Goal: Find specific page/section: Find specific page/section

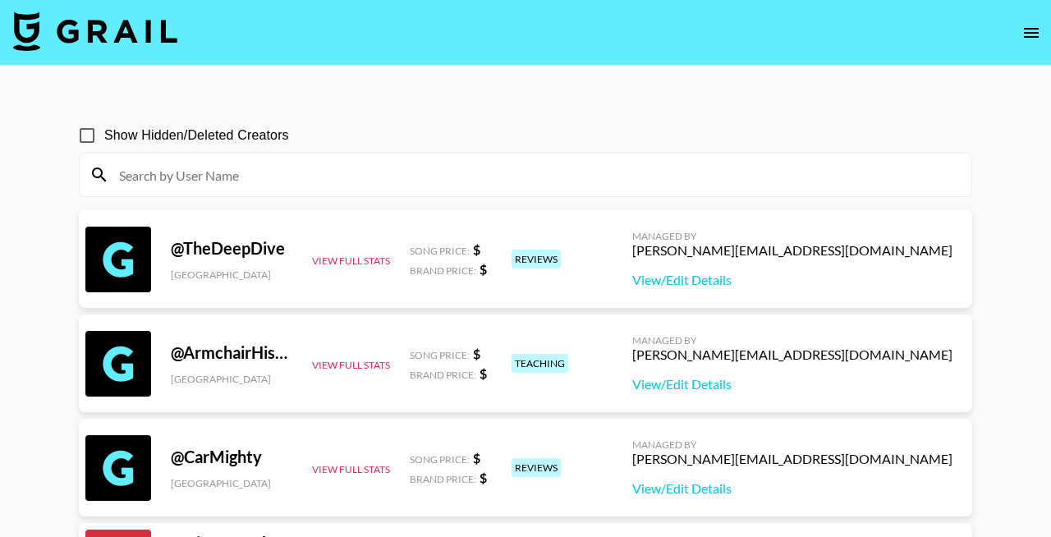
click at [222, 168] on input at bounding box center [535, 175] width 852 height 26
paste input "madisonwern"
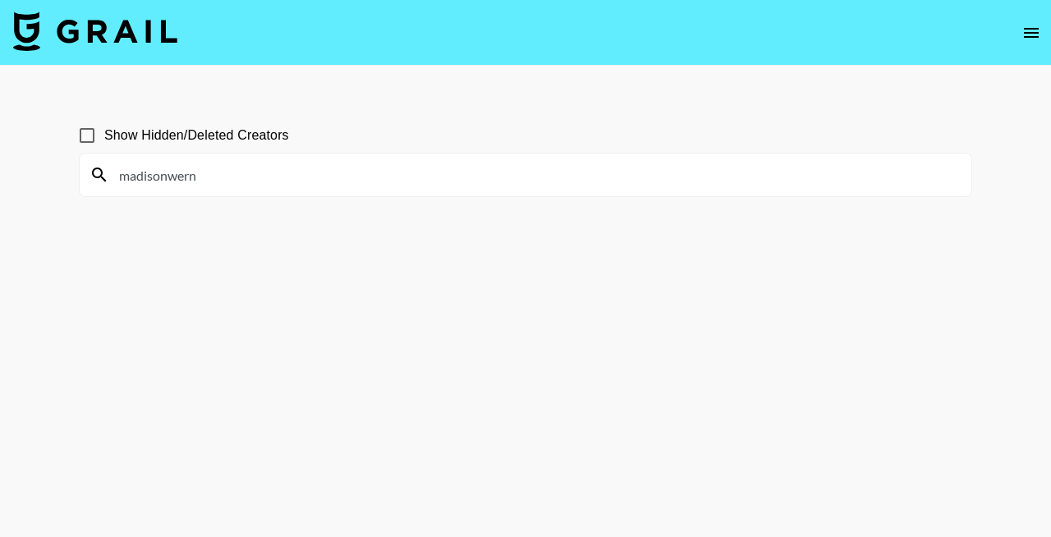
type input "madisonwern"
click at [249, 137] on span "Show Hidden/Deleted Creators" at bounding box center [196, 136] width 185 height 20
click at [104, 137] on input "Show Hidden/Deleted Creators" at bounding box center [87, 135] width 34 height 34
checkbox input "true"
click at [329, 93] on main "Show Hidden/Deleted Creators madisonwern" at bounding box center [525, 308] width 1051 height 484
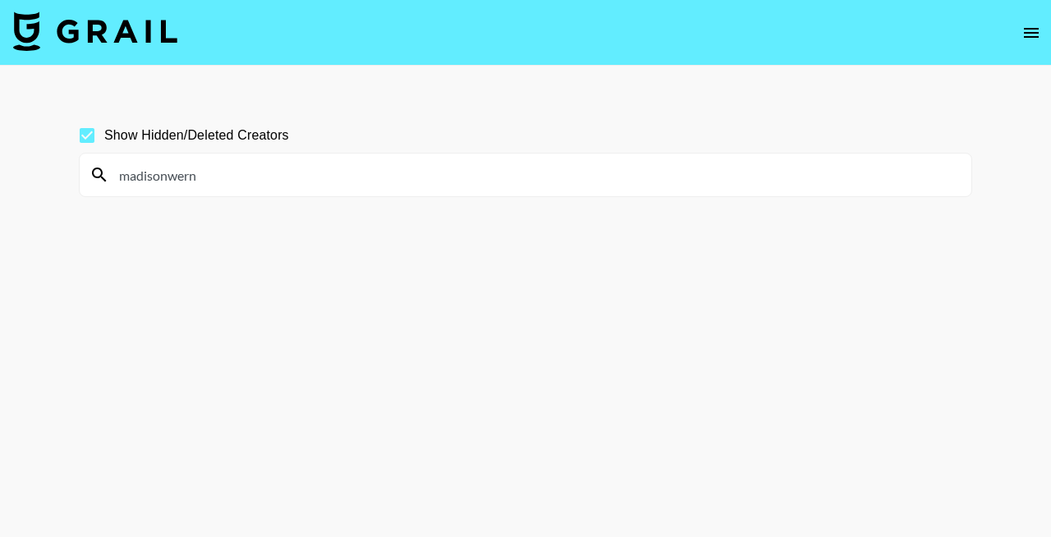
click at [339, 172] on input "madisonwern" at bounding box center [535, 175] width 852 height 26
paste input "becoming_jade_"
paste input "zyairhall"
paste input "clockytgir"
paste input "hasekbrg"
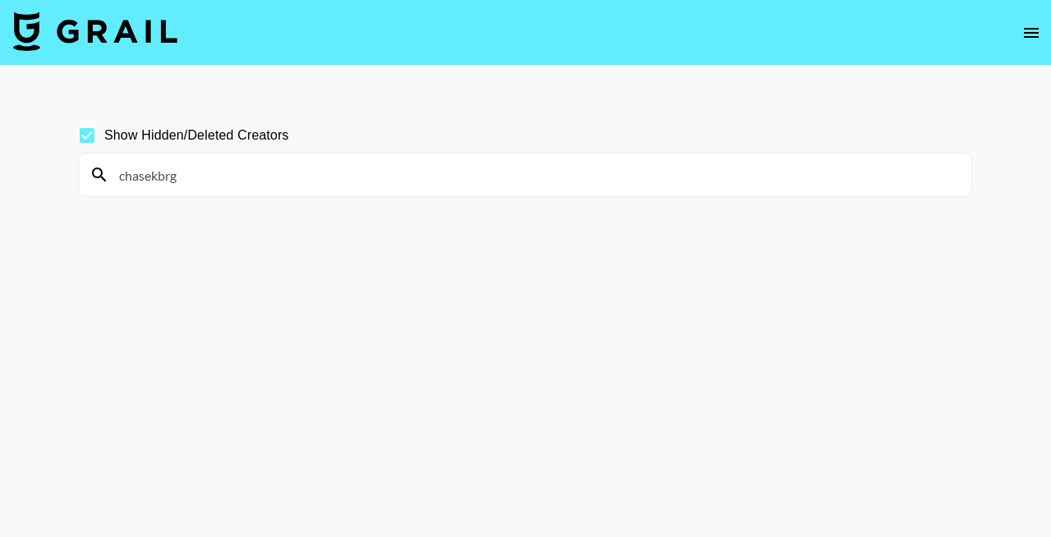
type input "chasekbrg"
